Goal: Information Seeking & Learning: Learn about a topic

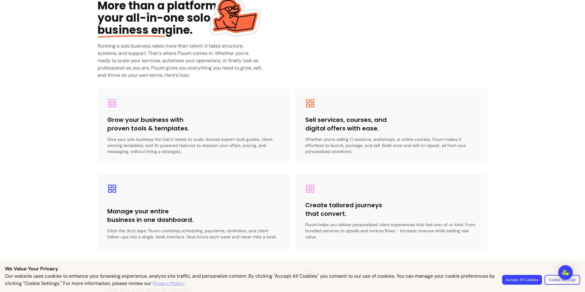
scroll to position [925, 0]
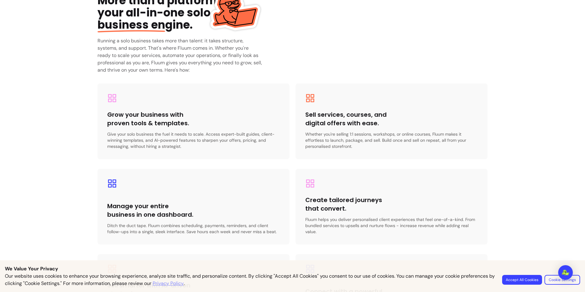
drag, startPoint x: 124, startPoint y: 43, endPoint x: 189, endPoint y: 43, distance: 64.9
click at [189, 43] on h3 "Running a solo business takes more than talent: it takes structure, systems, an…" at bounding box center [179, 55] width 165 height 37
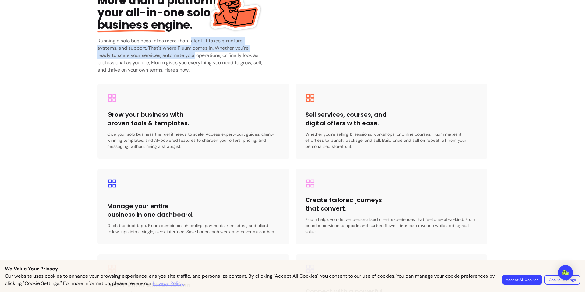
drag, startPoint x: 189, startPoint y: 43, endPoint x: 194, endPoint y: 56, distance: 13.6
click at [194, 56] on h3 "Running a solo business takes more than talent: it takes structure, systems, an…" at bounding box center [179, 55] width 165 height 37
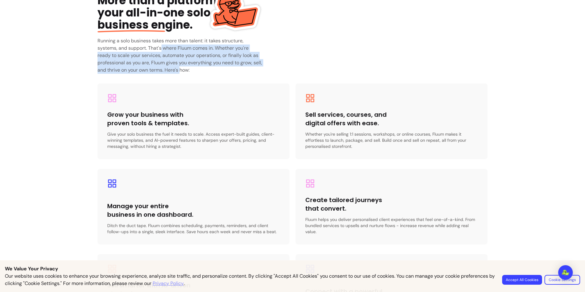
drag, startPoint x: 158, startPoint y: 50, endPoint x: 188, endPoint y: 73, distance: 38.1
click at [188, 73] on h3 "Running a solo business takes more than talent: it takes structure, systems, an…" at bounding box center [179, 55] width 165 height 37
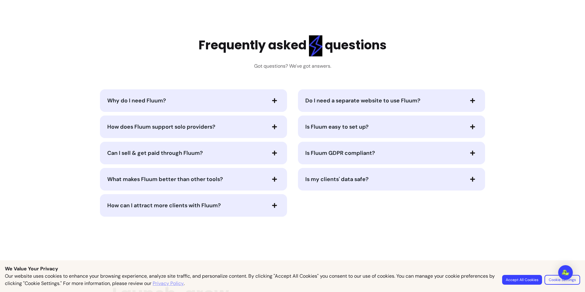
scroll to position [1264, 0]
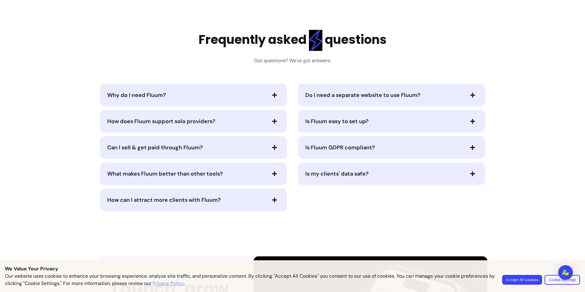
click at [240, 84] on div "Why do I need Fluum?" at bounding box center [193, 95] width 187 height 23
click at [272, 93] on icon "button" at bounding box center [274, 95] width 5 height 5
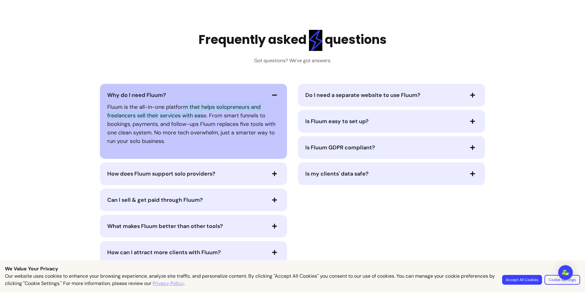
drag, startPoint x: 182, startPoint y: 100, endPoint x: 201, endPoint y: 112, distance: 22.6
click at [201, 112] on p "Fluum is the all-in-one platform that helps solopreneurs and freelancers sell t…" at bounding box center [193, 124] width 172 height 43
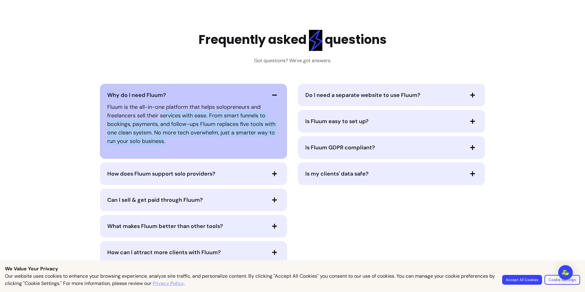
drag, startPoint x: 160, startPoint y: 109, endPoint x: 187, endPoint y: 134, distance: 37.5
click at [187, 134] on p "Fluum is the all-in-one platform that helps solopreneurs and freelancers sell t…" at bounding box center [193, 124] width 172 height 43
drag, startPoint x: 187, startPoint y: 134, endPoint x: 122, endPoint y: 102, distance: 72.7
click at [122, 103] on p "Fluum is the all-in-one platform that helps solopreneurs and freelancers sell t…" at bounding box center [193, 124] width 172 height 43
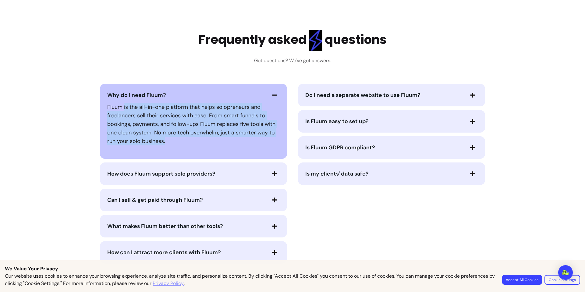
click at [122, 103] on p "Fluum is the all-in-one platform that helps solopreneurs and freelancers sell t…" at bounding box center [193, 124] width 172 height 43
